Goal: Information Seeking & Learning: Learn about a topic

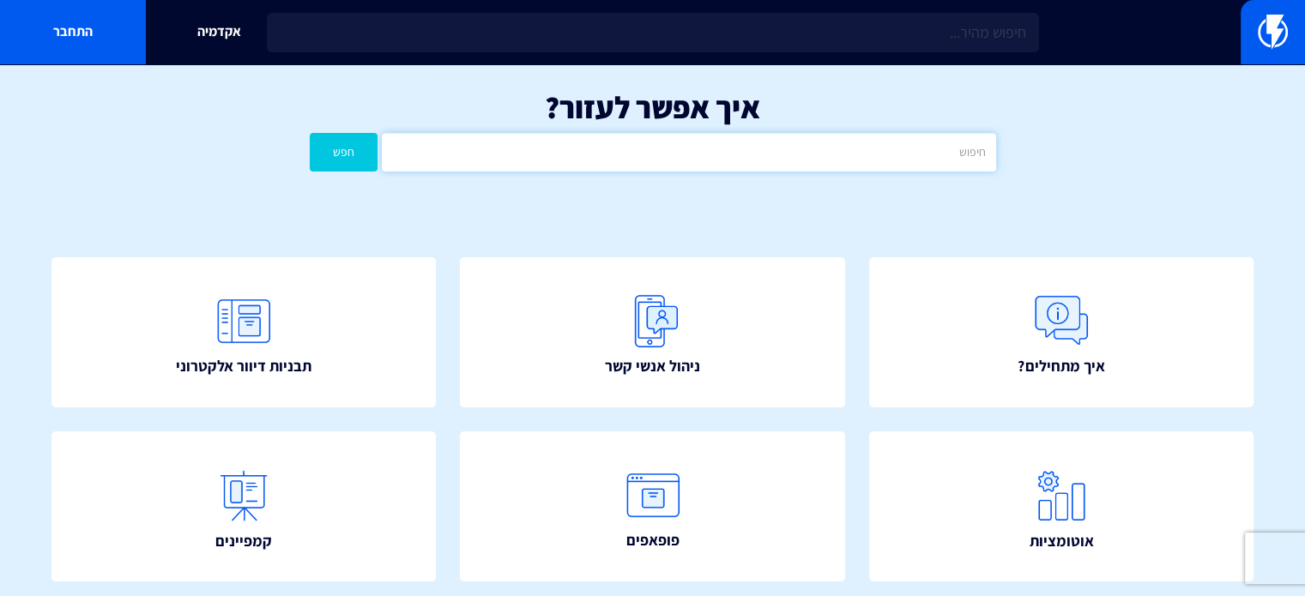
click at [764, 150] on input "text" at bounding box center [688, 152] width 613 height 39
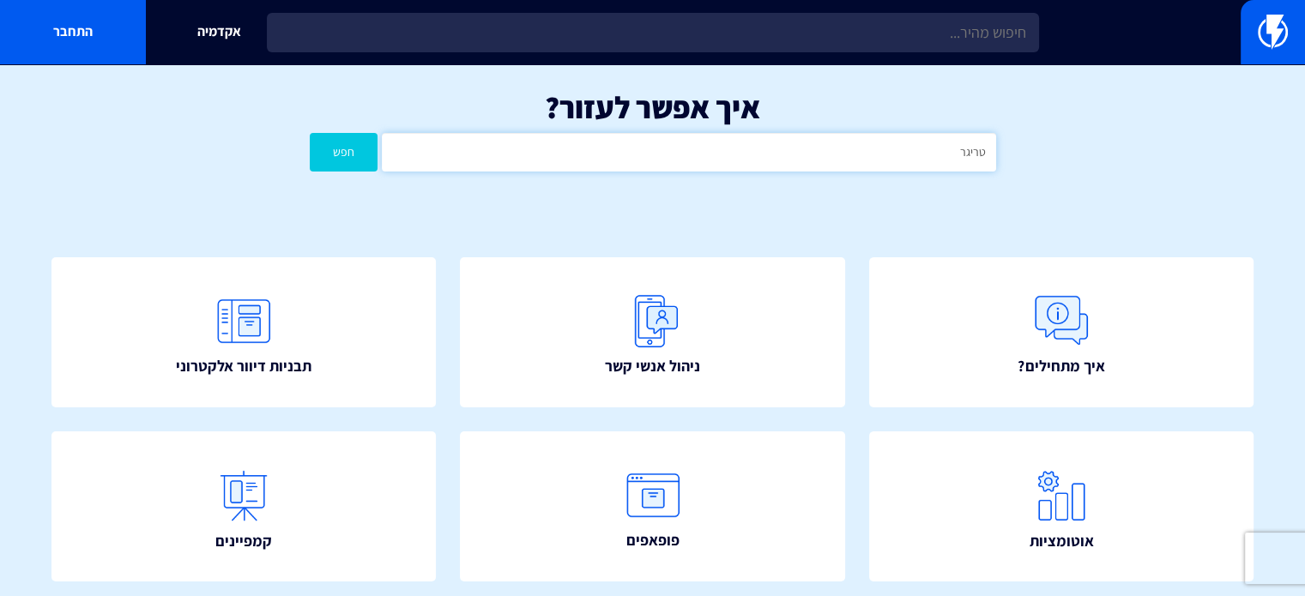
type input "טריגר"
click at [310, 133] on button "חפש" at bounding box center [344, 152] width 69 height 39
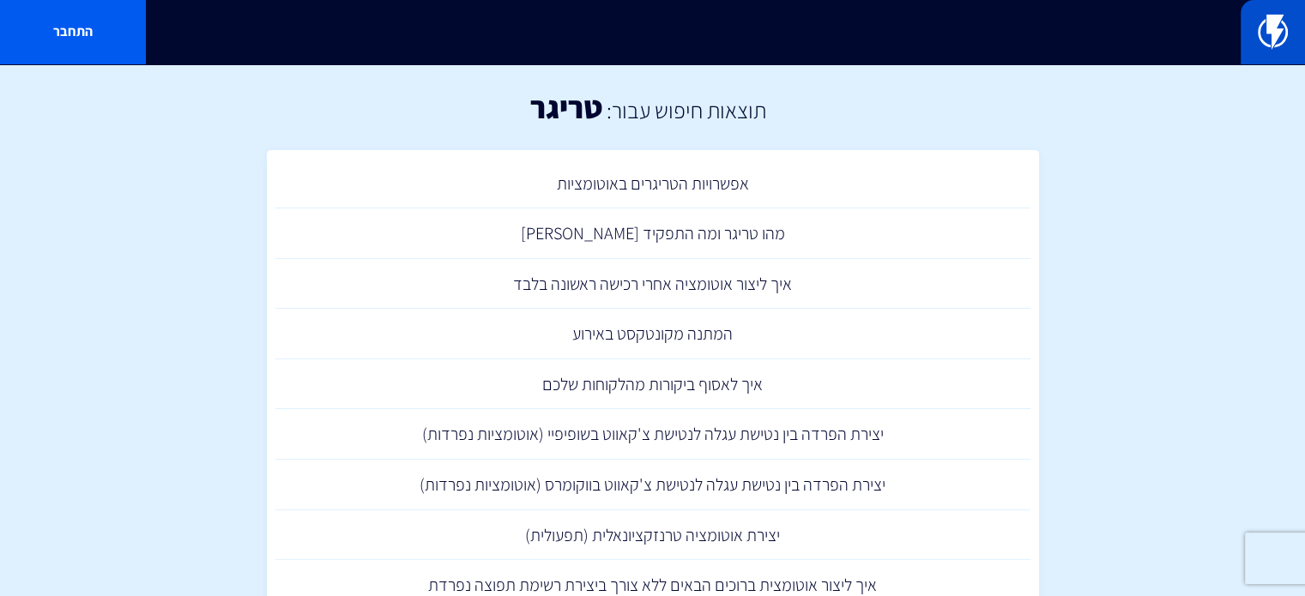
click at [1275, 30] on img at bounding box center [1272, 32] width 30 height 34
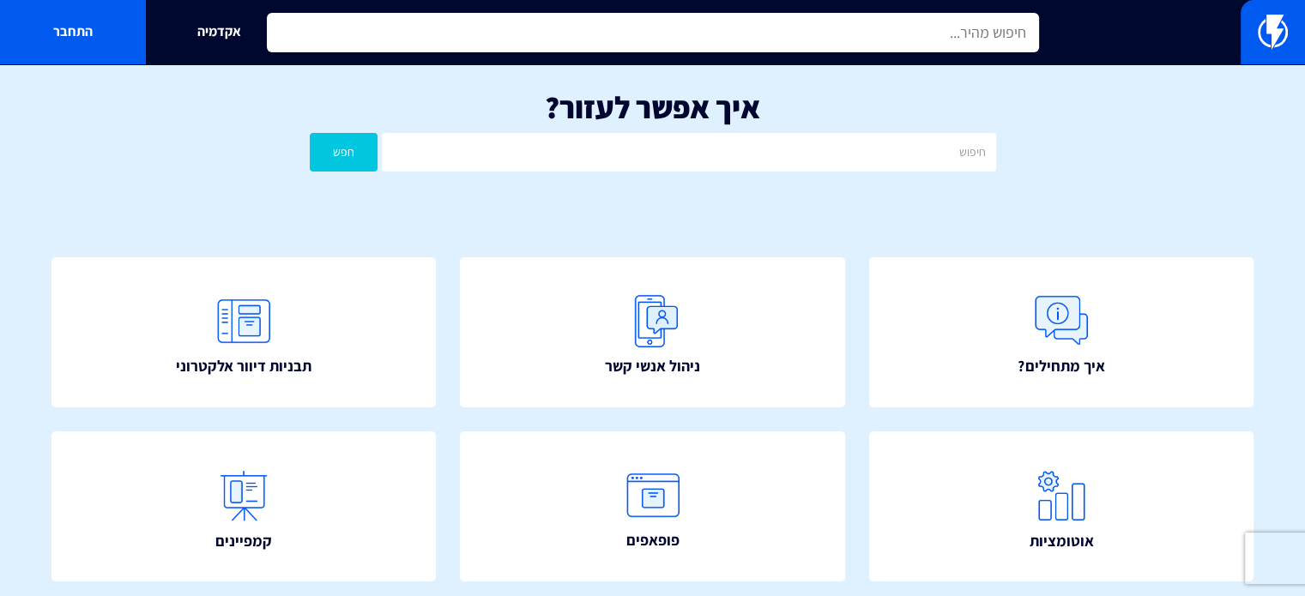
click at [889, 36] on input "text" at bounding box center [653, 32] width 772 height 39
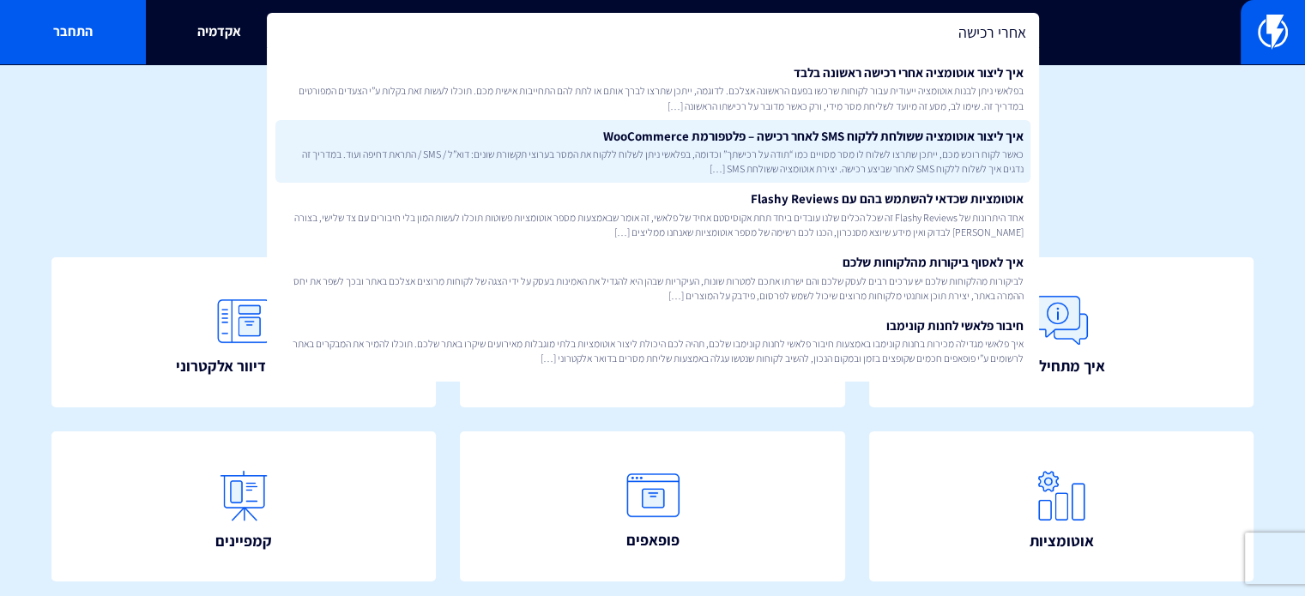
type input "אחרי רכישה"
click at [915, 145] on link "איך ליצור אוטומציה ששולחת ללקוח SMS לאחר רכישה – פלטפורמת WooCommerce כאשר לקוח…" at bounding box center [652, 151] width 755 height 63
